Goal: Find specific page/section: Find specific page/section

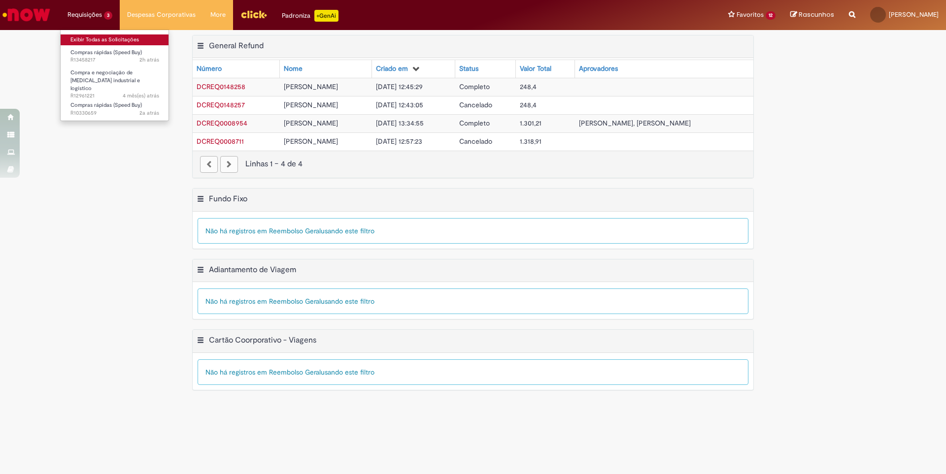
click at [92, 37] on link "Exibir Todas as Solicitações" at bounding box center [115, 39] width 108 height 11
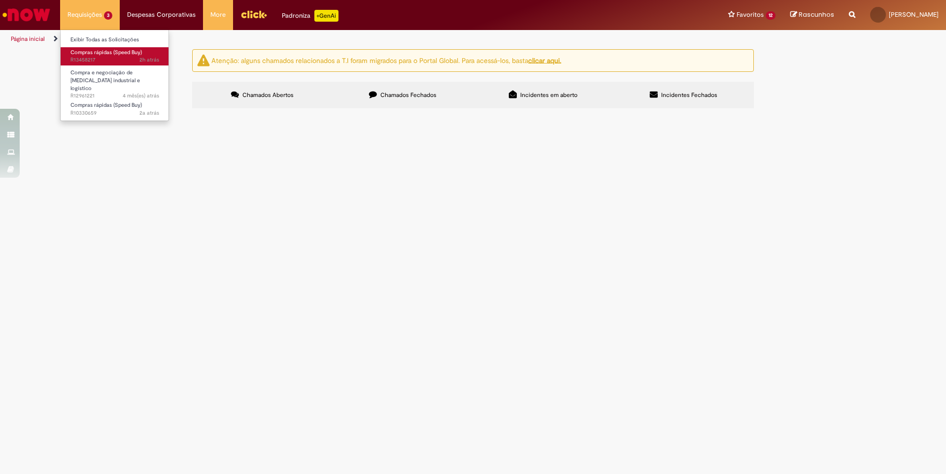
click at [90, 50] on span "Compras rápidas (Speed Buy)" at bounding box center [105, 52] width 71 height 7
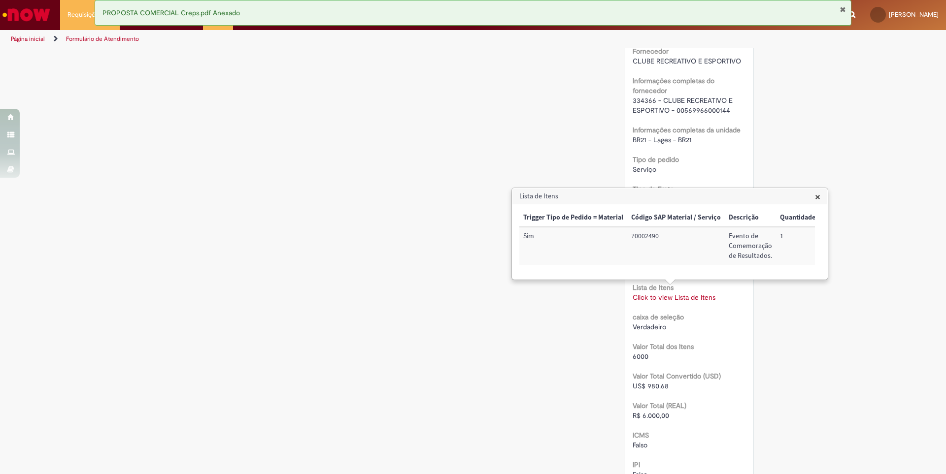
click at [332, 155] on div "Verificar Código de Barras Aguardando Aprovação Aguardando atendimento Cancelad…" at bounding box center [473, 85] width 576 height 1517
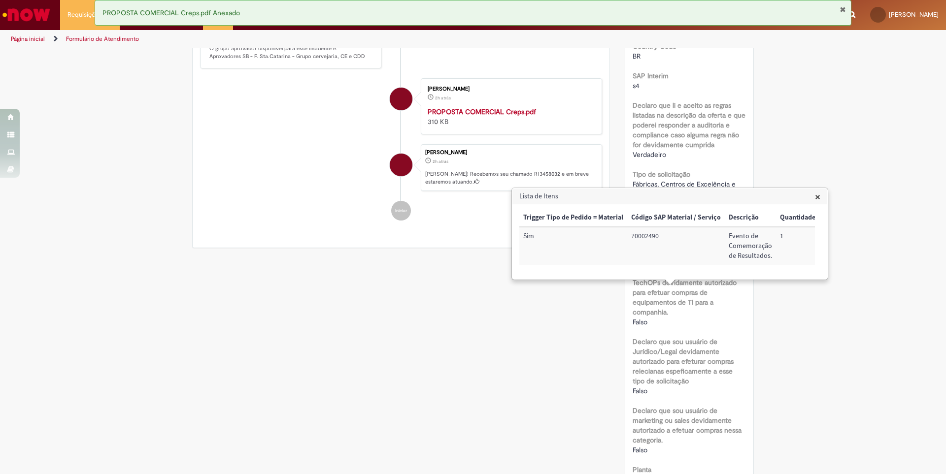
scroll to position [180, 0]
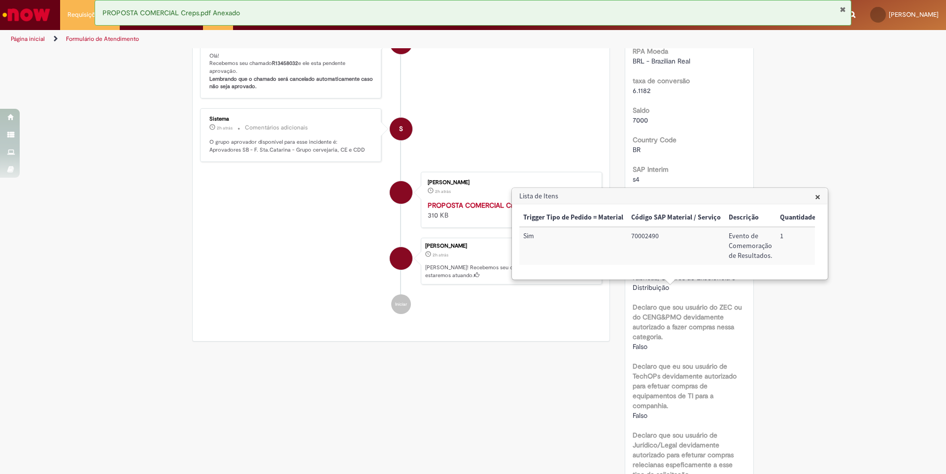
click at [819, 197] on span "×" at bounding box center [817, 196] width 5 height 13
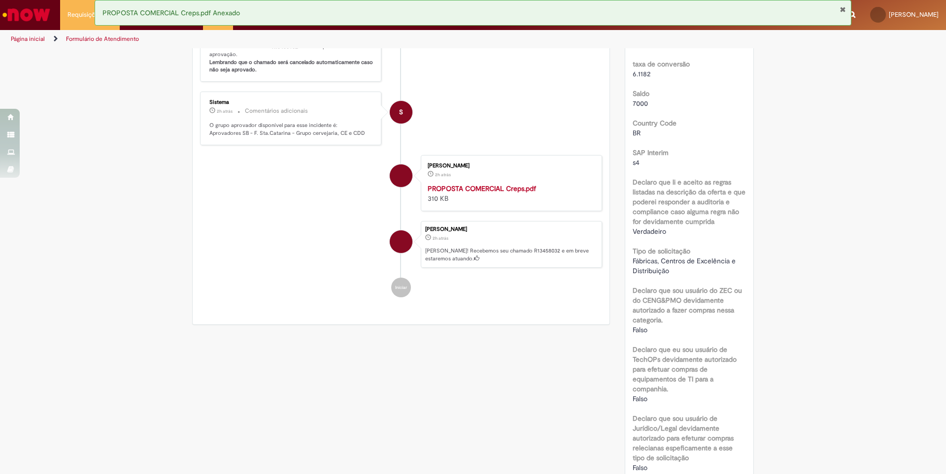
scroll to position [118, 0]
